Goal: Communication & Community: Answer question/provide support

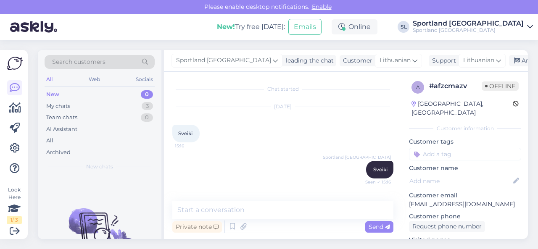
scroll to position [2782, 0]
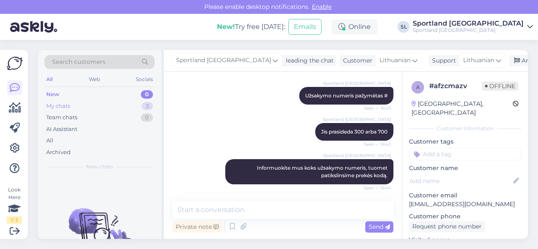
click at [116, 106] on div "My chats 3" at bounding box center [100, 106] width 110 height 12
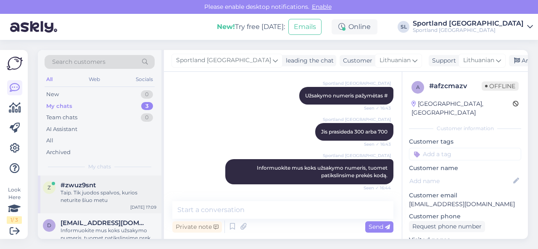
click at [100, 190] on div "Taip. Tik juodos spalvos, kurios neturite šiuo metu" at bounding box center [108, 196] width 96 height 15
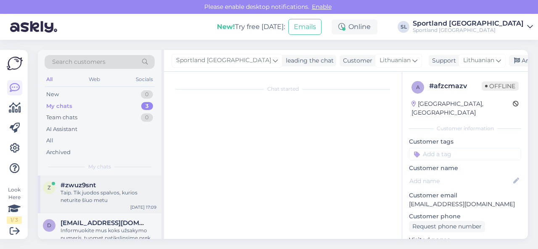
scroll to position [851, 0]
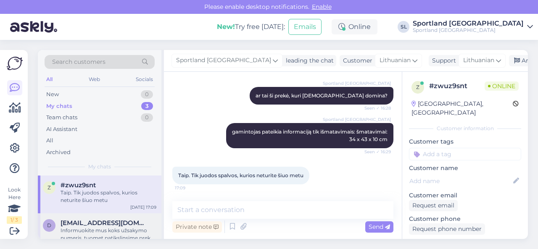
click at [87, 232] on div "Informuokite mus koks užsakymo numeris, tuomet patikslinsime prekės kodą." at bounding box center [108, 234] width 96 height 15
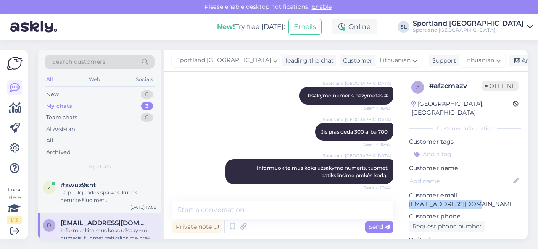
drag, startPoint x: 475, startPoint y: 195, endPoint x: 409, endPoint y: 195, distance: 65.5
click at [409, 200] on p "[EMAIL_ADDRESS][DOMAIN_NAME]" at bounding box center [465, 204] width 112 height 9
copy p "[EMAIL_ADDRESS][DOMAIN_NAME]"
click at [104, 199] on div "Taip. Tik juodos spalvos, kurios neturite šiuo metu" at bounding box center [108, 196] width 96 height 15
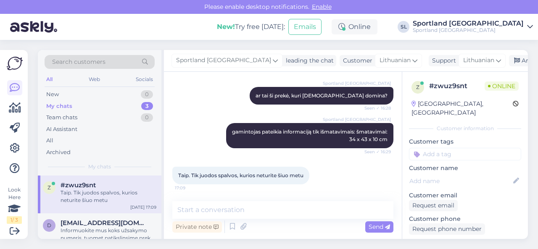
scroll to position [851, 0]
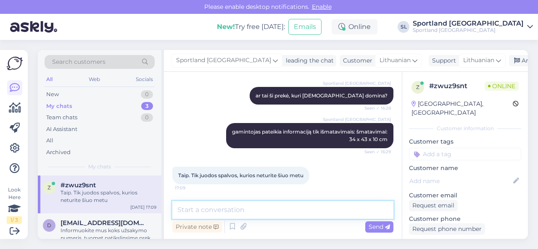
click at [336, 210] on textarea at bounding box center [282, 210] width 221 height 18
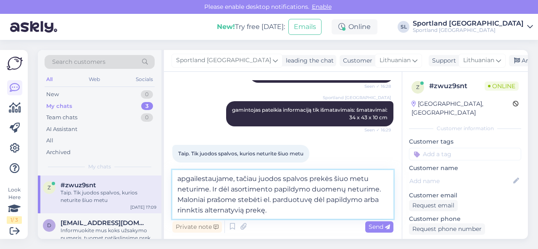
type textarea "apgailestaujame, tačiau juodos spalvos prekės šiuo metu neturime. Ir dėl asorti…"
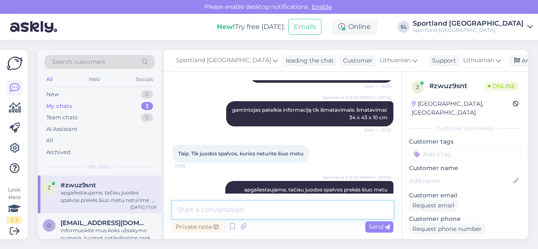
scroll to position [910, 0]
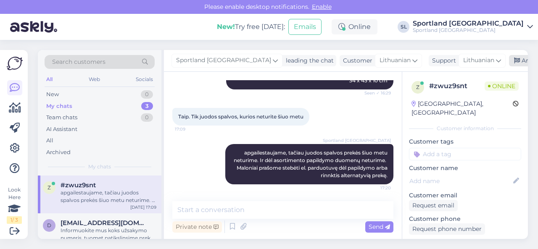
click at [509, 60] on div "Archive chat" at bounding box center [535, 60] width 53 height 11
